Goal: Find specific page/section: Find specific page/section

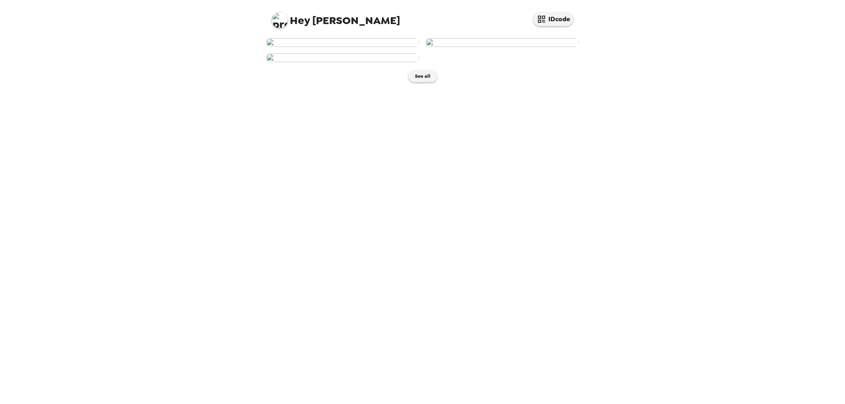
click at [358, 47] on img at bounding box center [342, 42] width 153 height 9
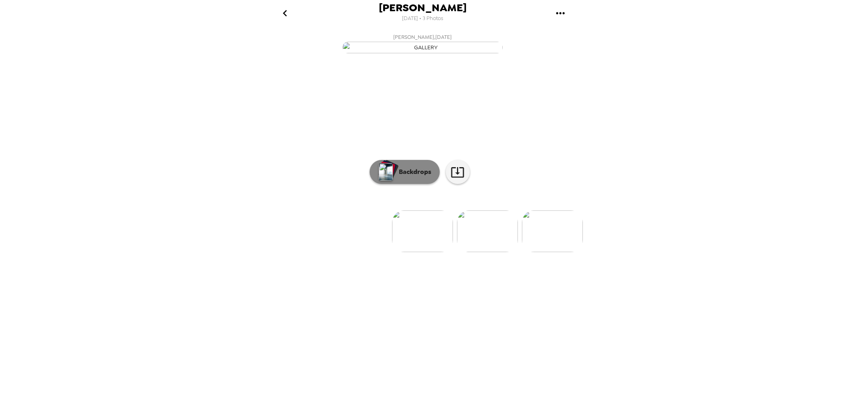
click at [409, 177] on p "Backdrops" at bounding box center [413, 172] width 36 height 10
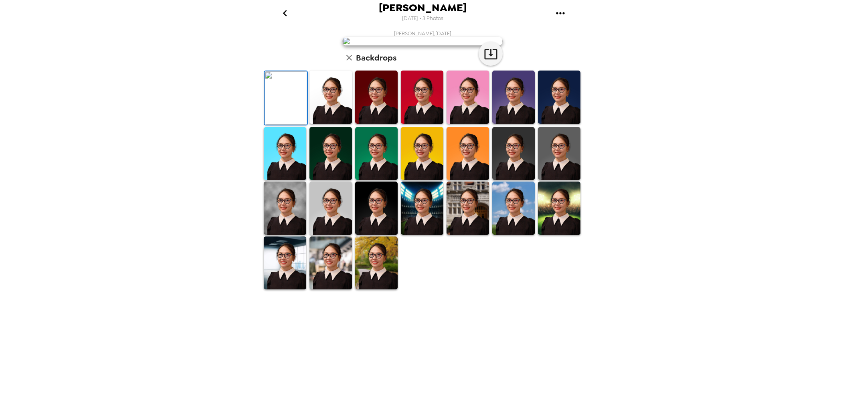
click at [335, 124] on img at bounding box center [331, 97] width 42 height 53
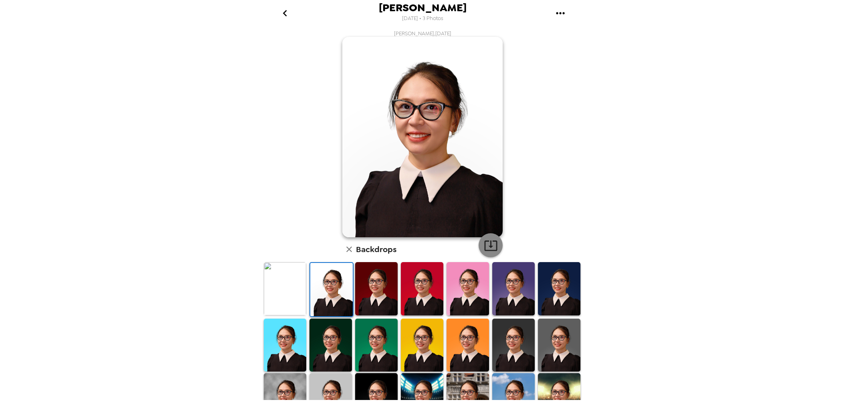
click at [486, 242] on icon "button" at bounding box center [491, 246] width 14 height 14
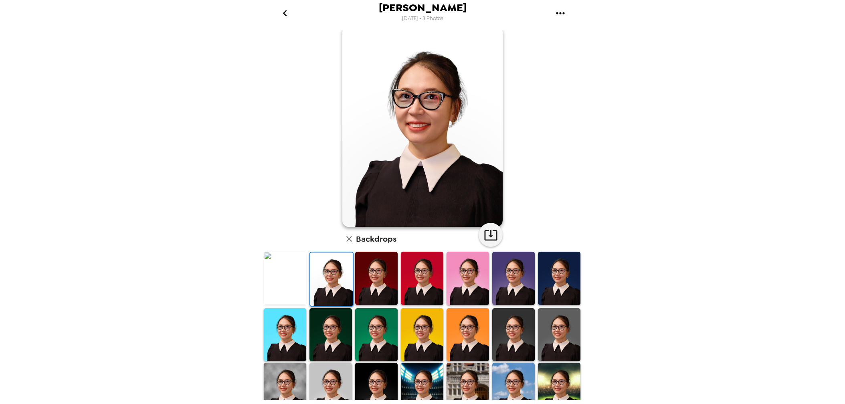
scroll to position [77, 0]
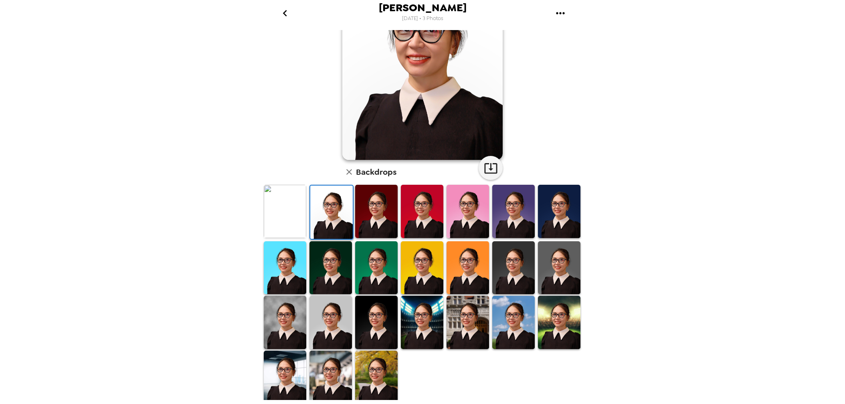
click at [291, 313] on img at bounding box center [285, 377] width 42 height 53
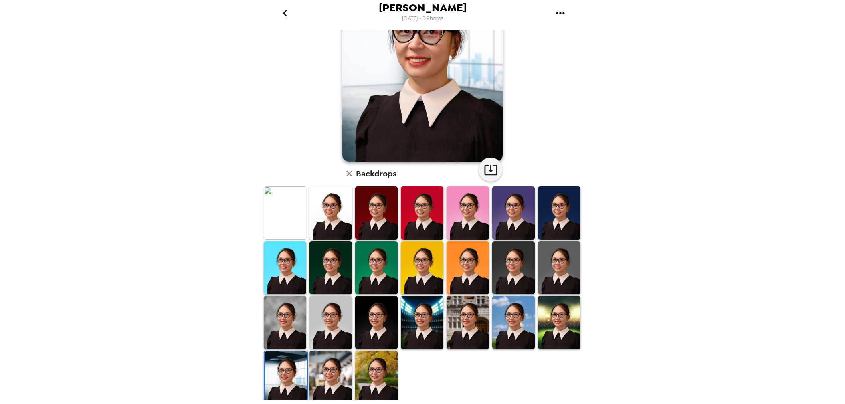
scroll to position [0, 0]
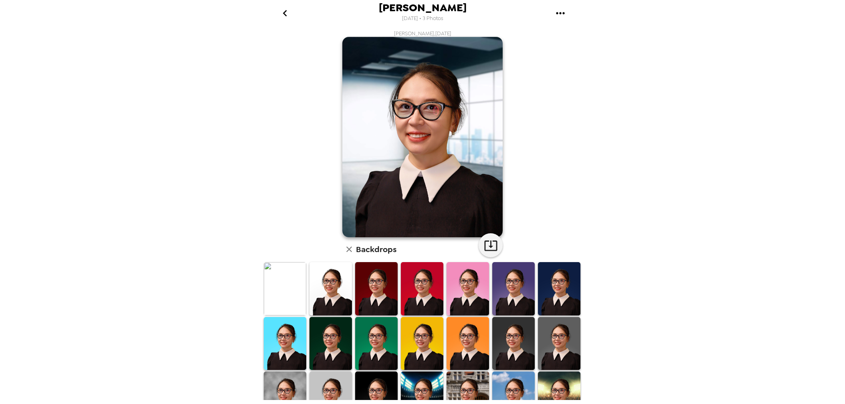
click at [522, 313] on img at bounding box center [513, 343] width 42 height 53
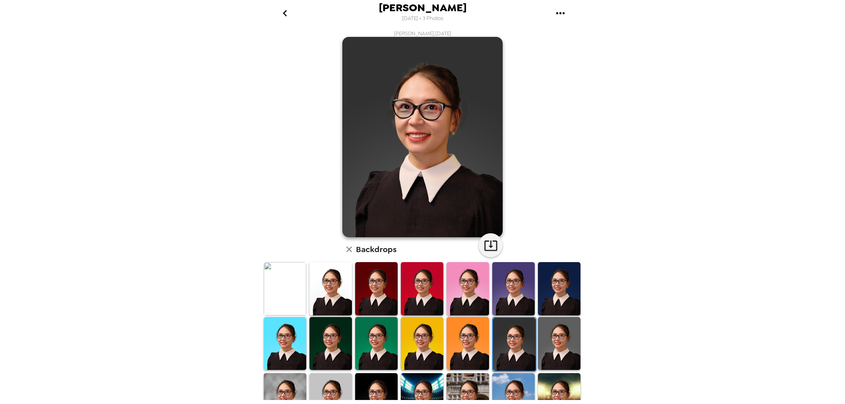
click at [320, 313] on img at bounding box center [331, 399] width 42 height 53
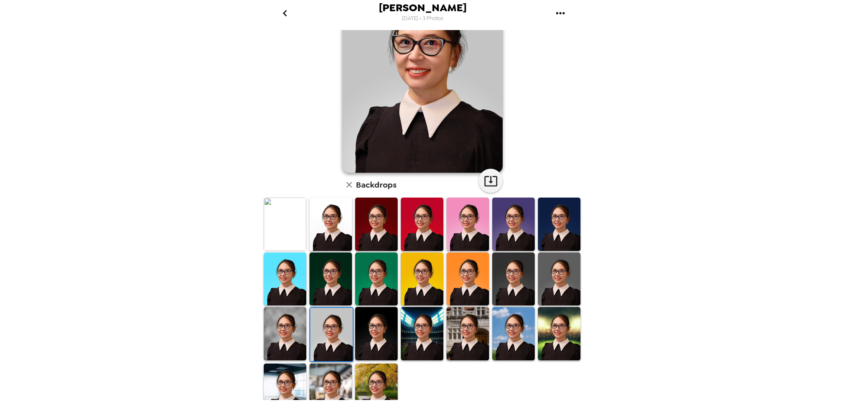
scroll to position [48, 0]
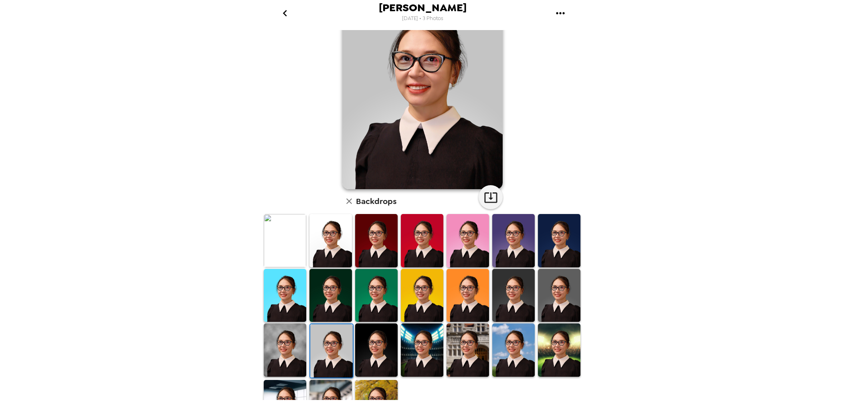
click at [293, 313] on img at bounding box center [285, 350] width 42 height 53
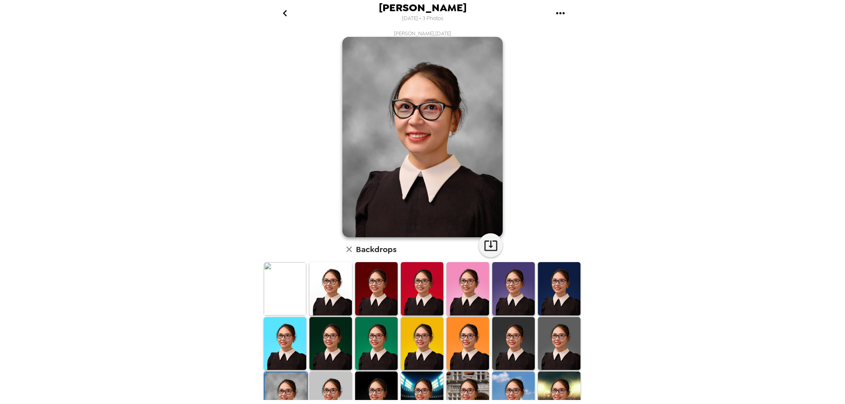
scroll to position [77, 0]
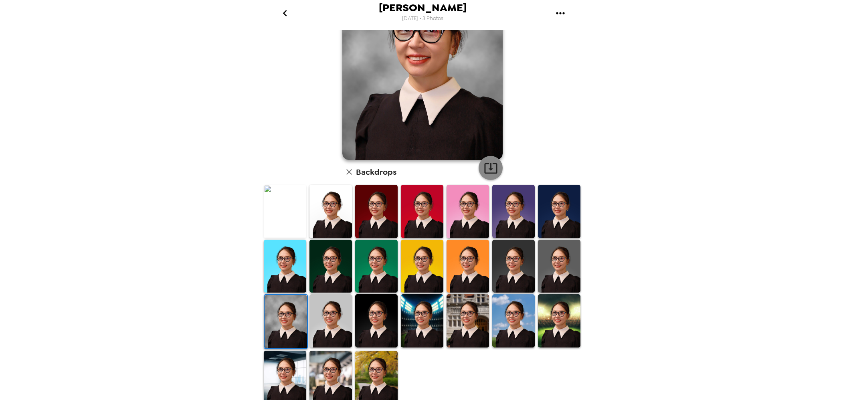
click at [485, 169] on icon "button" at bounding box center [491, 168] width 14 height 14
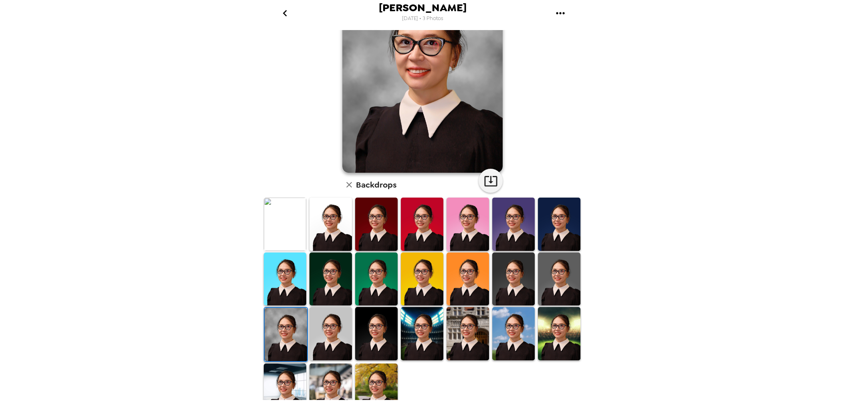
scroll to position [49, 0]
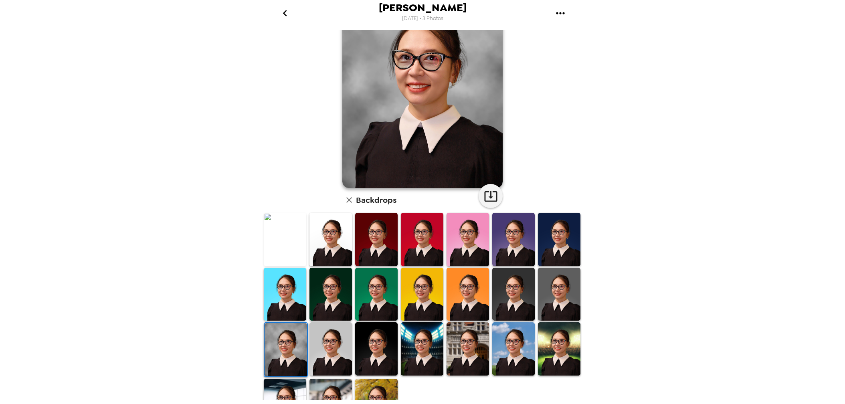
click at [328, 313] on img at bounding box center [331, 348] width 42 height 53
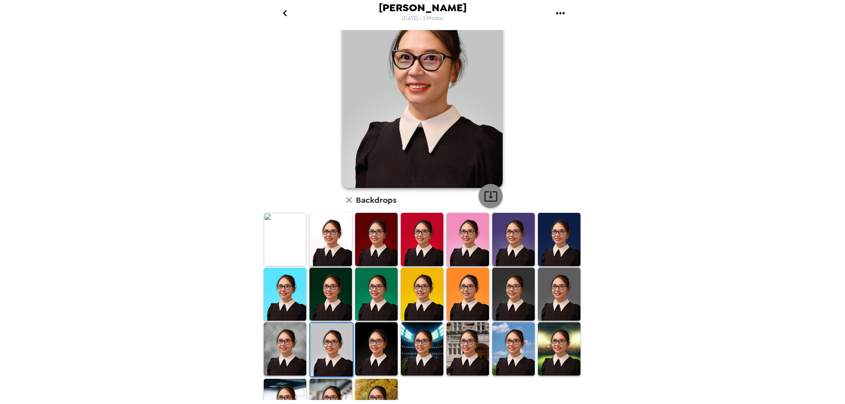
click at [489, 199] on icon "button" at bounding box center [491, 196] width 14 height 14
click at [454, 313] on img at bounding box center [468, 348] width 42 height 53
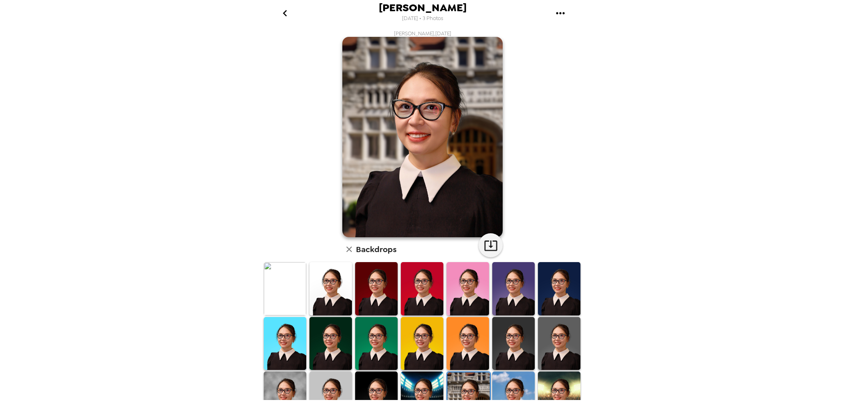
scroll to position [15, 0]
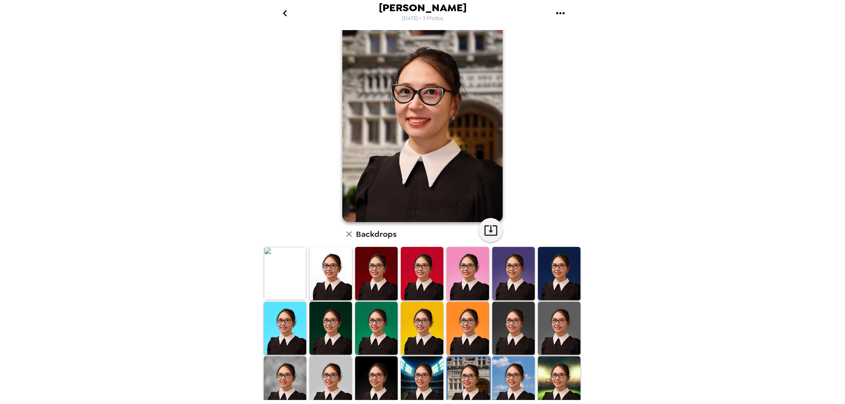
click at [552, 313] on img at bounding box center [559, 382] width 42 height 53
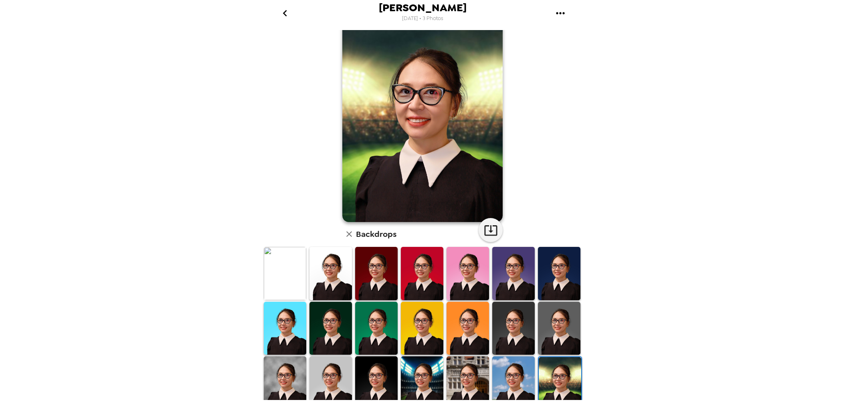
scroll to position [75, 0]
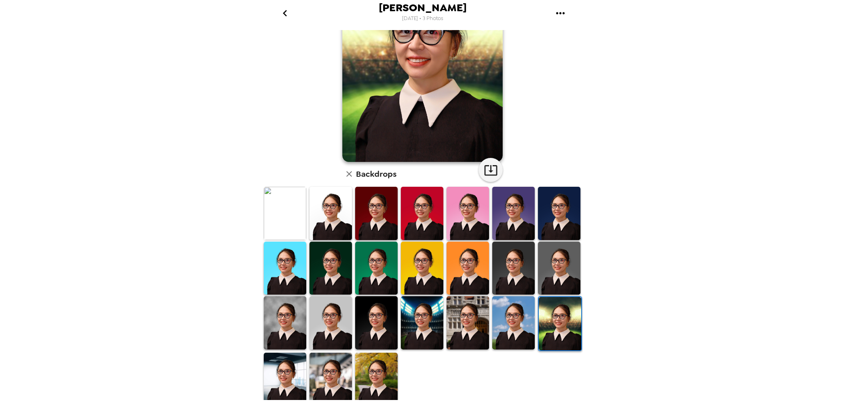
click at [320, 313] on img at bounding box center [331, 379] width 42 height 53
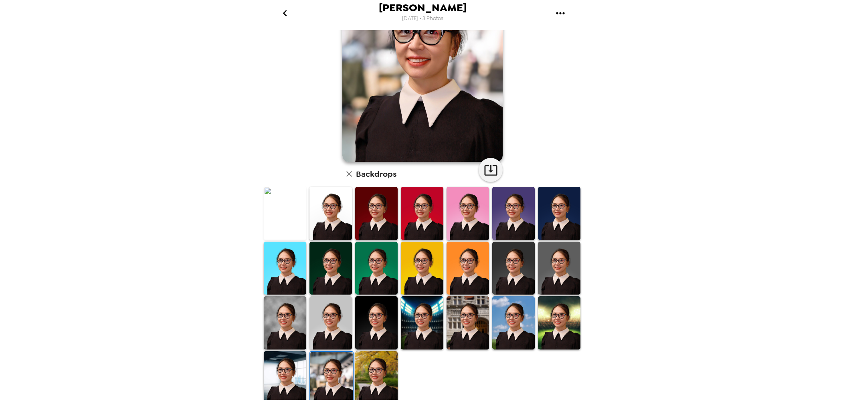
scroll to position [0, 0]
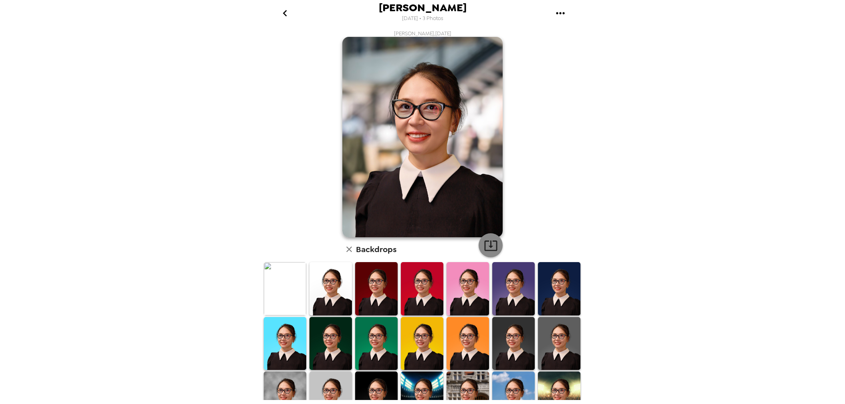
click at [490, 242] on icon "button" at bounding box center [490, 246] width 13 height 10
click at [421, 297] on img at bounding box center [422, 288] width 42 height 53
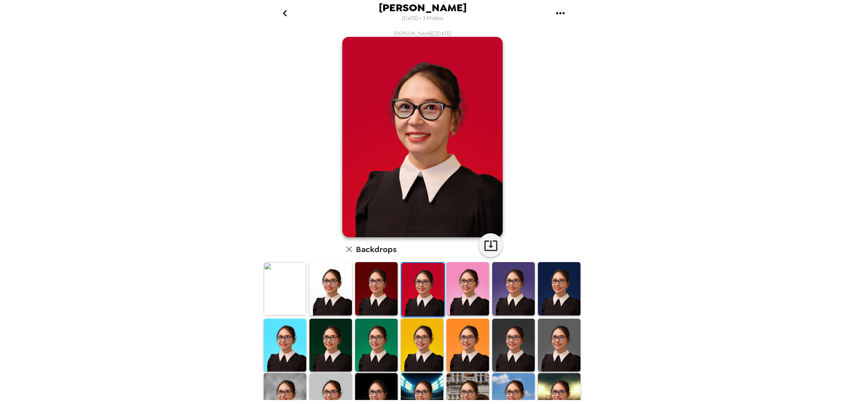
click at [552, 241] on div "[PERSON_NAME] , [DATE] Backdrops" at bounding box center [422, 256] width 321 height 452
click at [486, 249] on icon "button" at bounding box center [491, 246] width 14 height 14
click at [292, 289] on img at bounding box center [285, 288] width 42 height 53
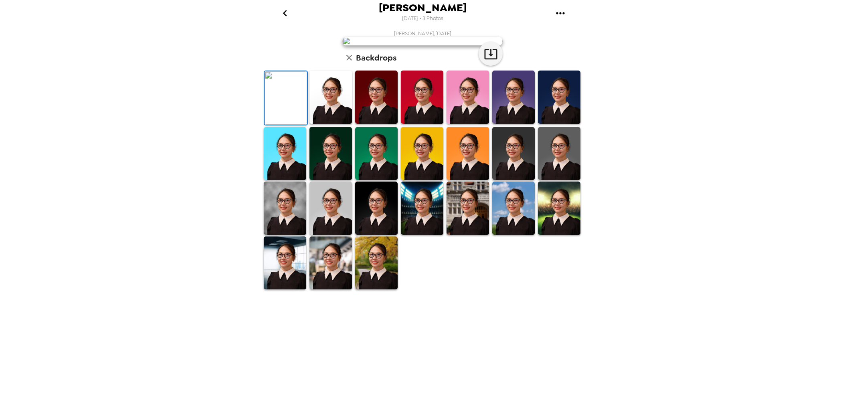
click at [562, 124] on img at bounding box center [559, 97] width 42 height 53
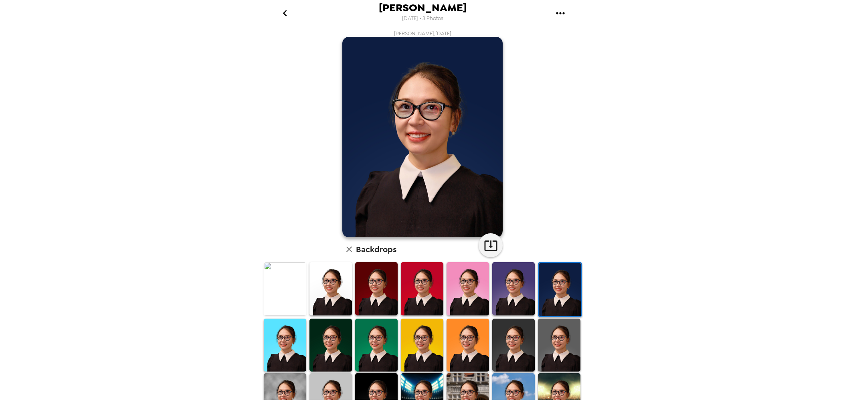
click at [273, 345] on img at bounding box center [285, 345] width 42 height 53
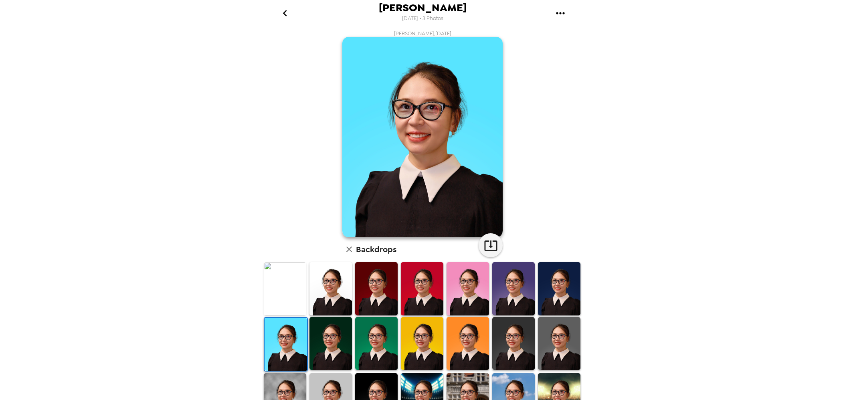
click at [561, 292] on img at bounding box center [559, 288] width 42 height 53
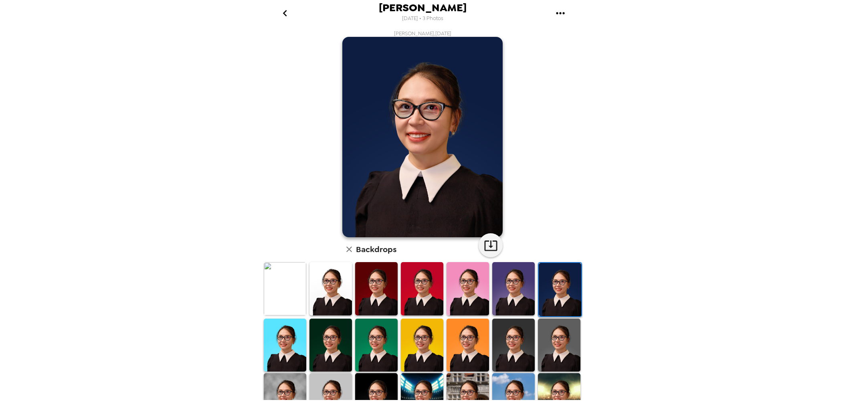
click at [291, 338] on img at bounding box center [285, 345] width 42 height 53
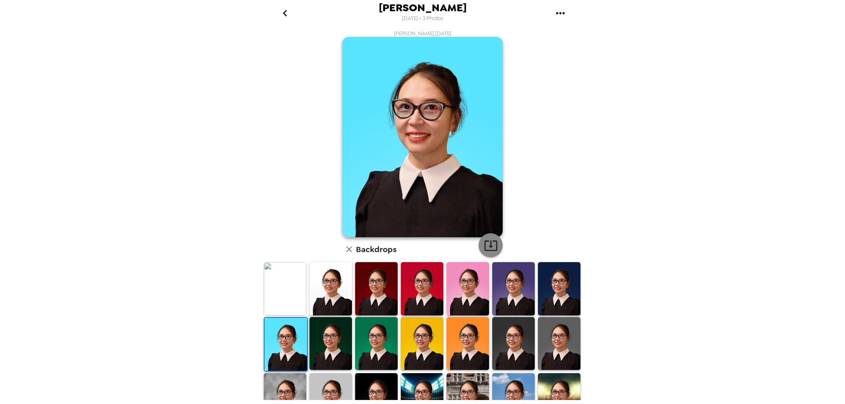
click at [492, 248] on icon "button" at bounding box center [491, 246] width 14 height 14
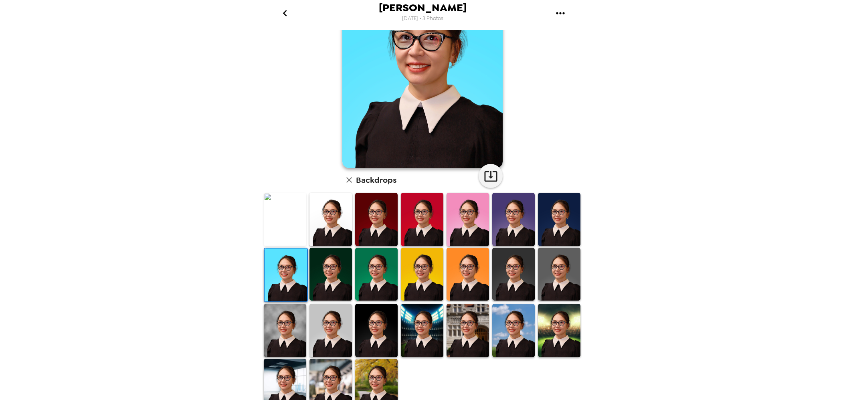
scroll to position [77, 0]
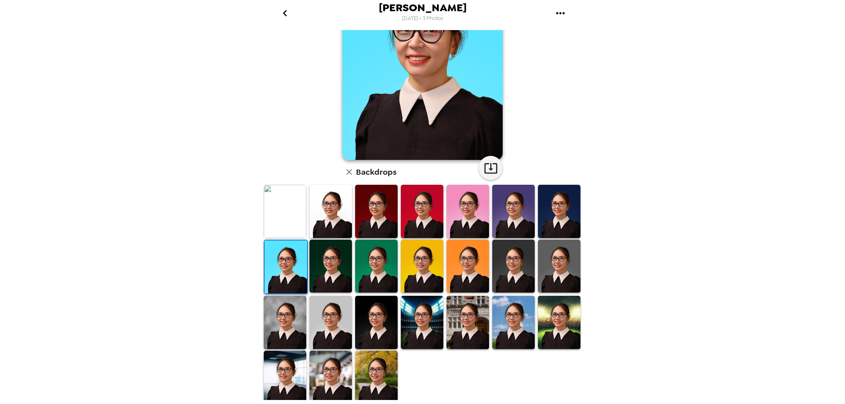
click at [375, 377] on img at bounding box center [376, 377] width 42 height 53
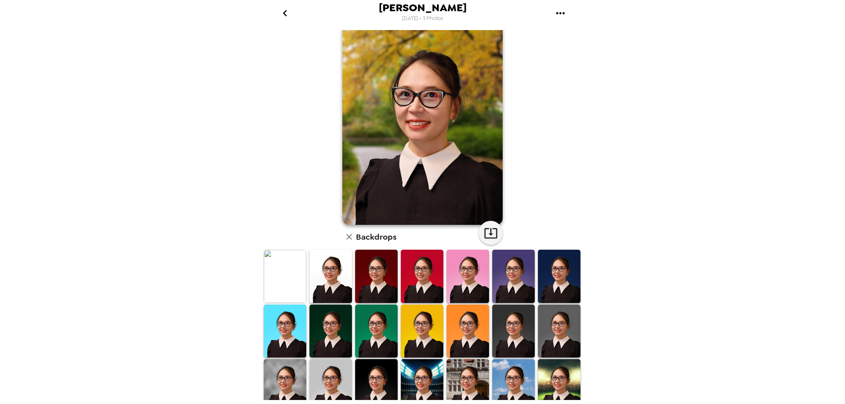
scroll to position [0, 0]
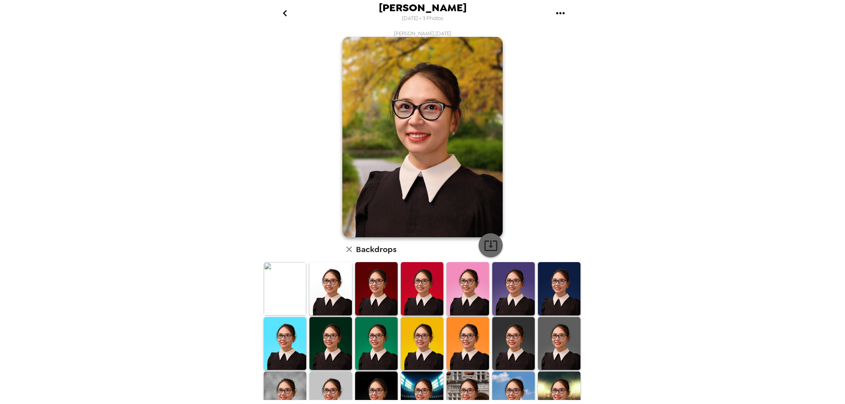
click at [488, 245] on icon "button" at bounding box center [490, 246] width 13 height 10
click at [695, 85] on div "Jennifer Duan 9/19/2025 • 3 Photos Jennifer Duan , 09-19-2025 Backdrops" at bounding box center [422, 202] width 845 height 404
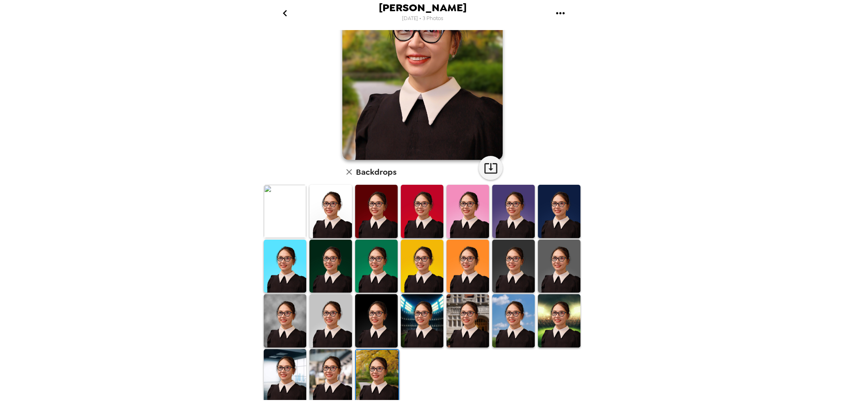
click at [283, 14] on icon "go back" at bounding box center [285, 13] width 13 height 13
